Goal: Information Seeking & Learning: Learn about a topic

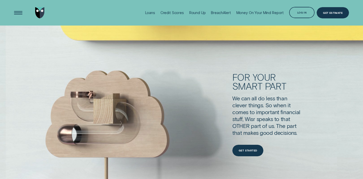
scroll to position [1268, 0]
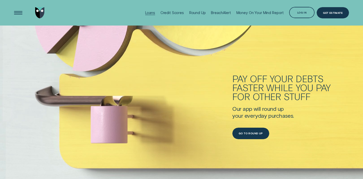
click at [155, 11] on div "Loans" at bounding box center [150, 12] width 10 height 4
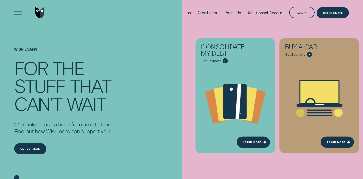
click at [254, 10] on div "Debt Consol Discount" at bounding box center [265, 12] width 37 height 25
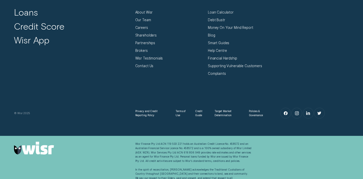
scroll to position [964, 0]
